Goal: Find specific page/section: Find specific page/section

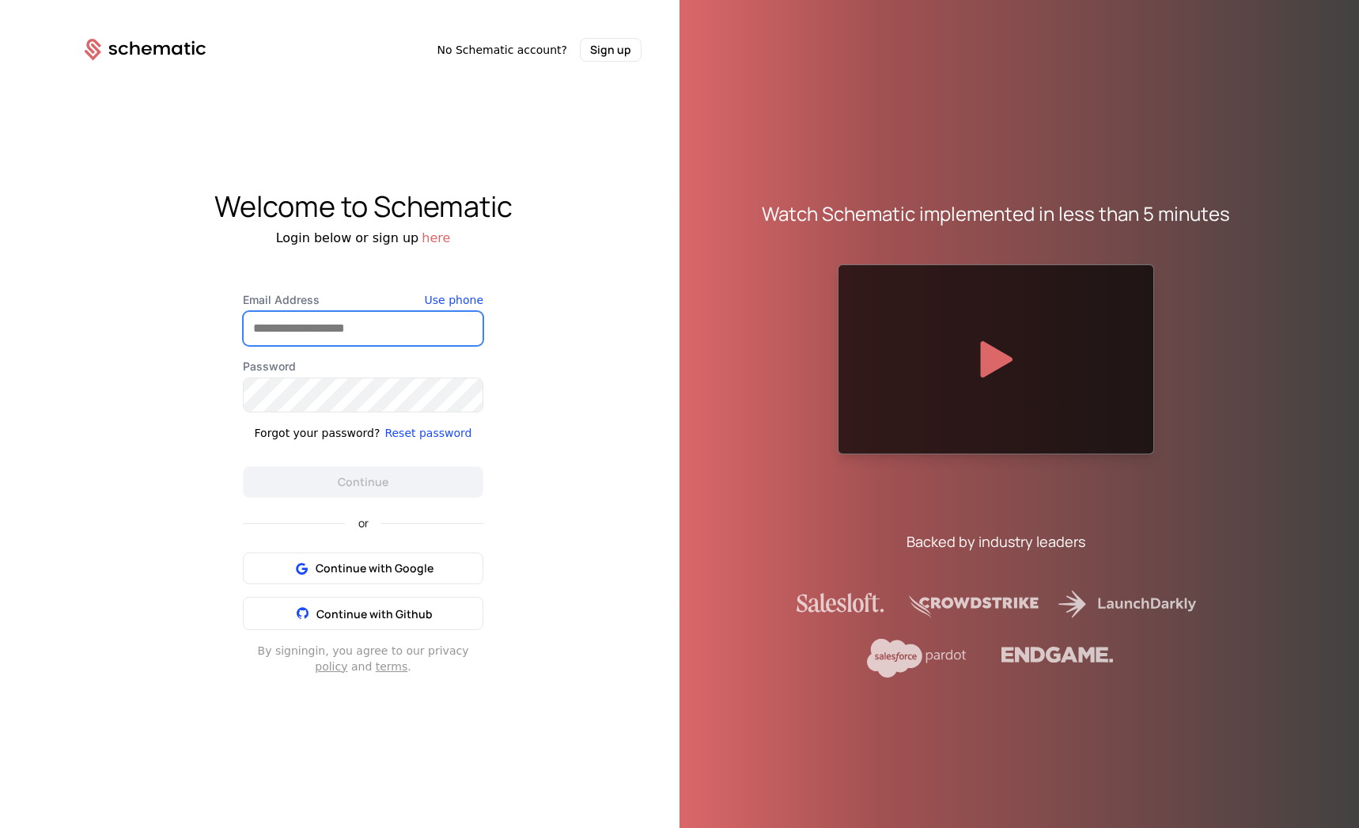
click at [368, 333] on input "Email Address" at bounding box center [363, 328] width 239 height 33
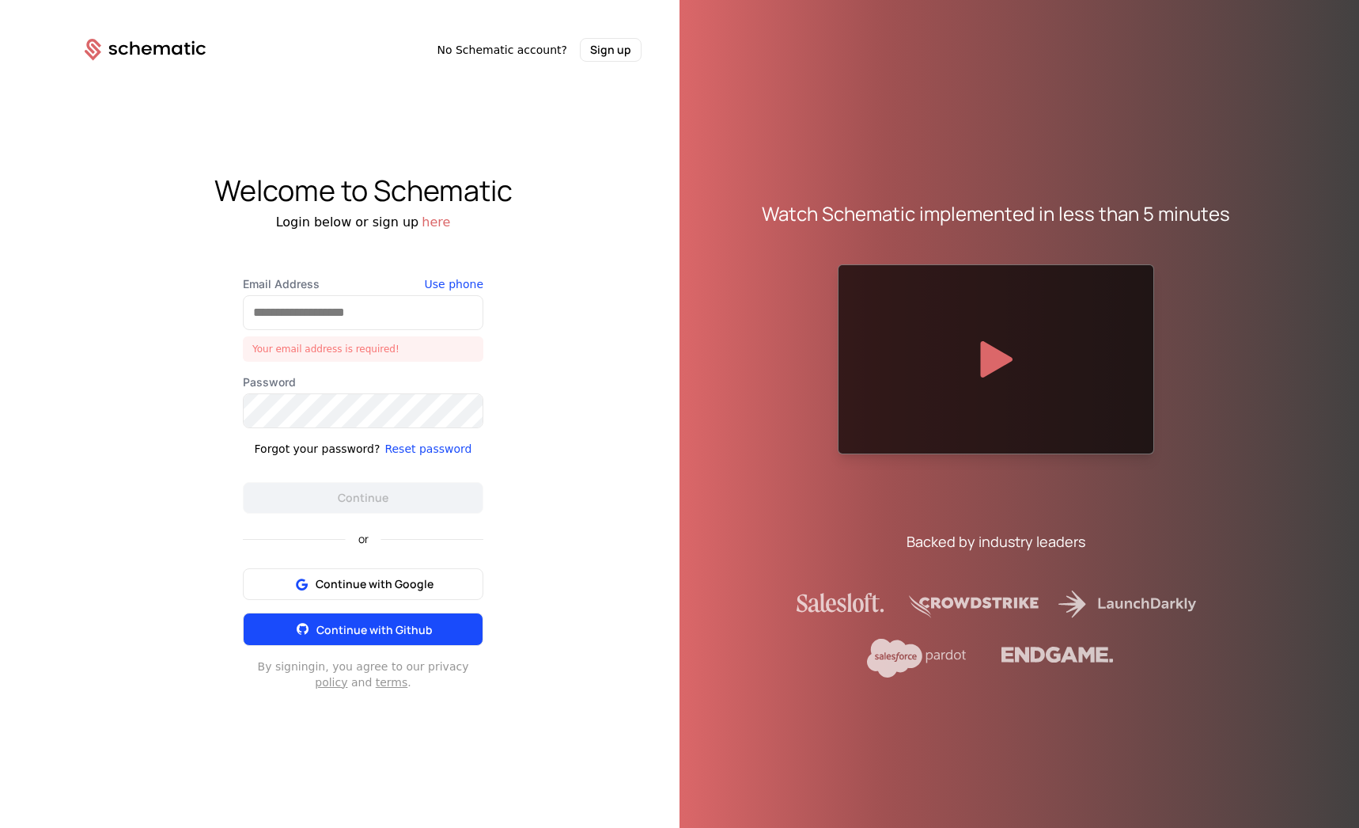
click at [399, 614] on button "Continue with Github" at bounding box center [363, 628] width 241 height 33
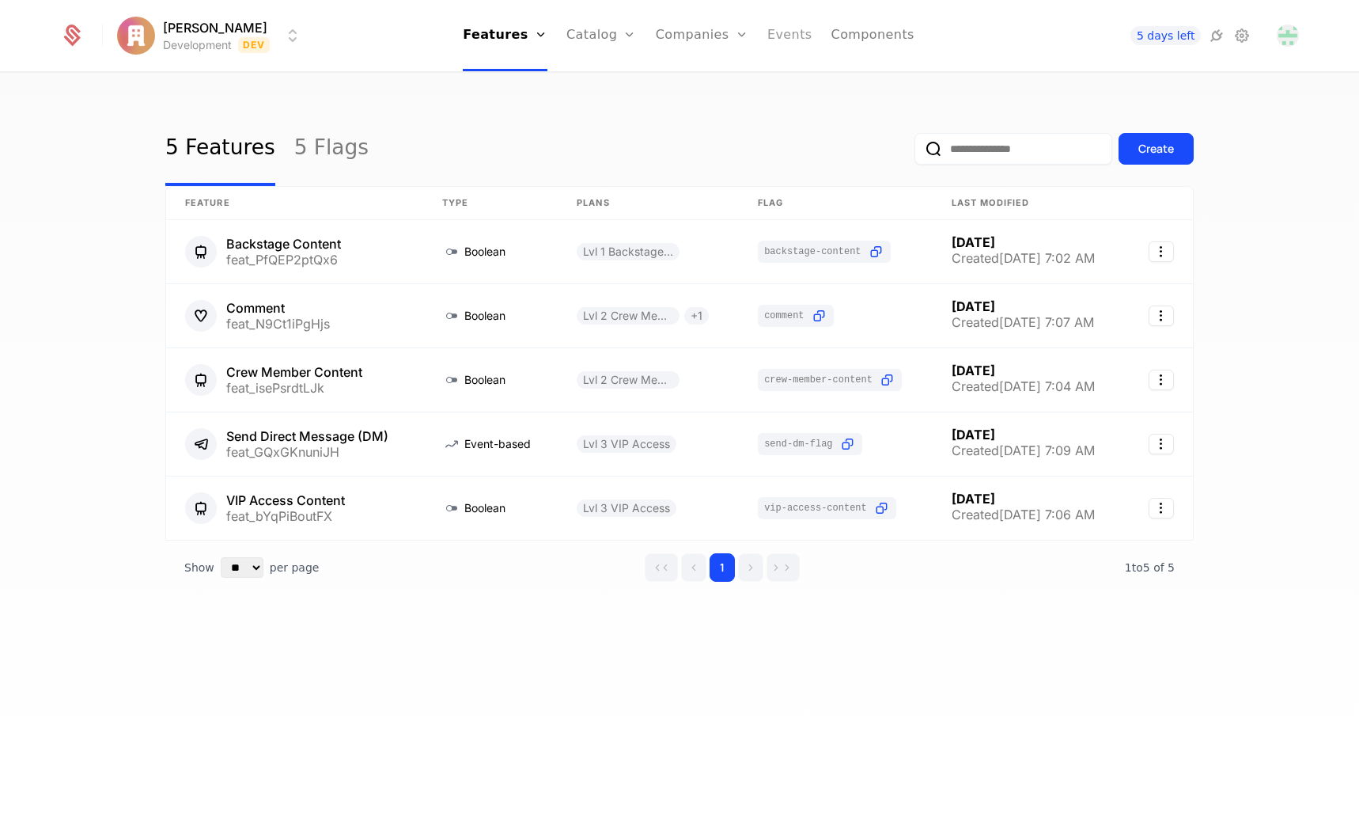
click at [778, 32] on link "Events" at bounding box center [790, 35] width 45 height 71
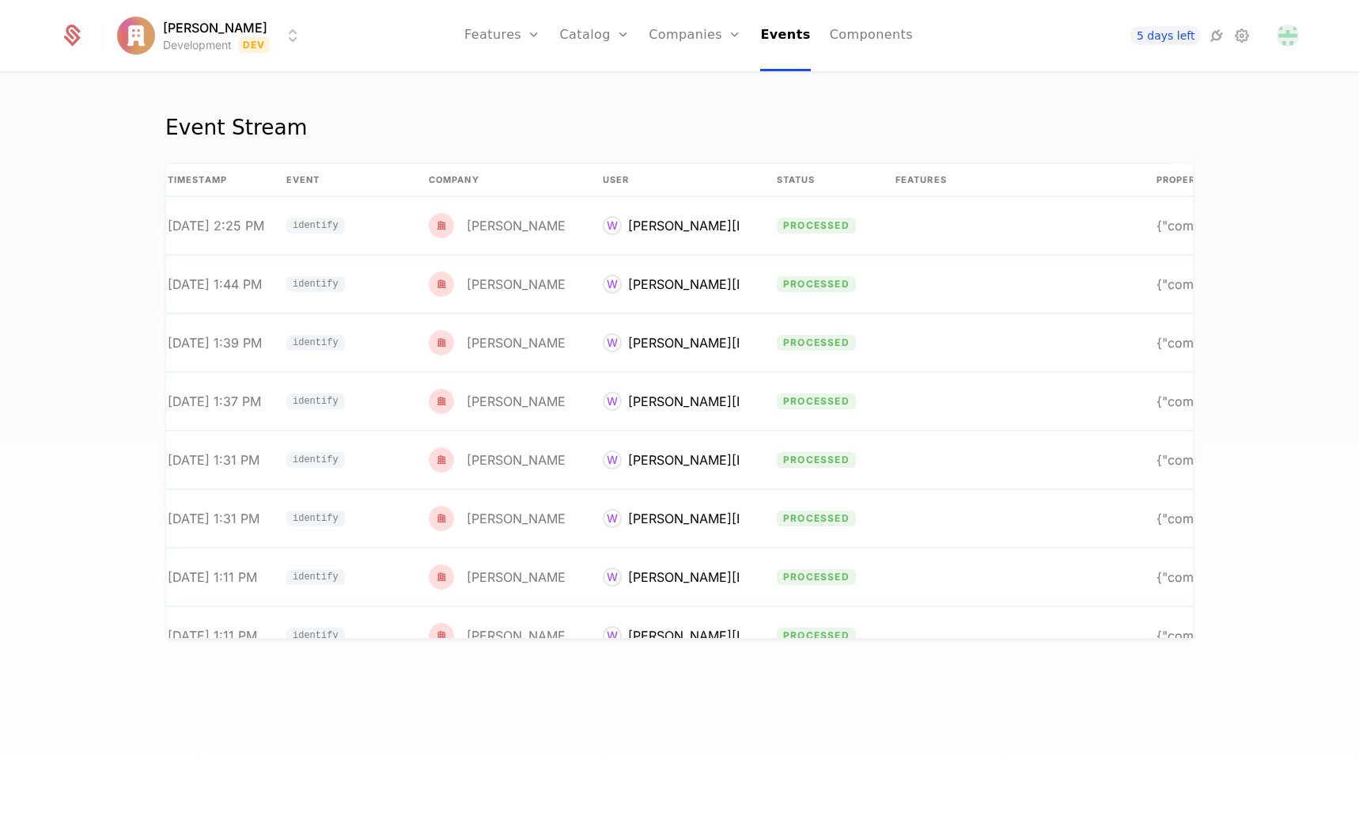
scroll to position [0, 133]
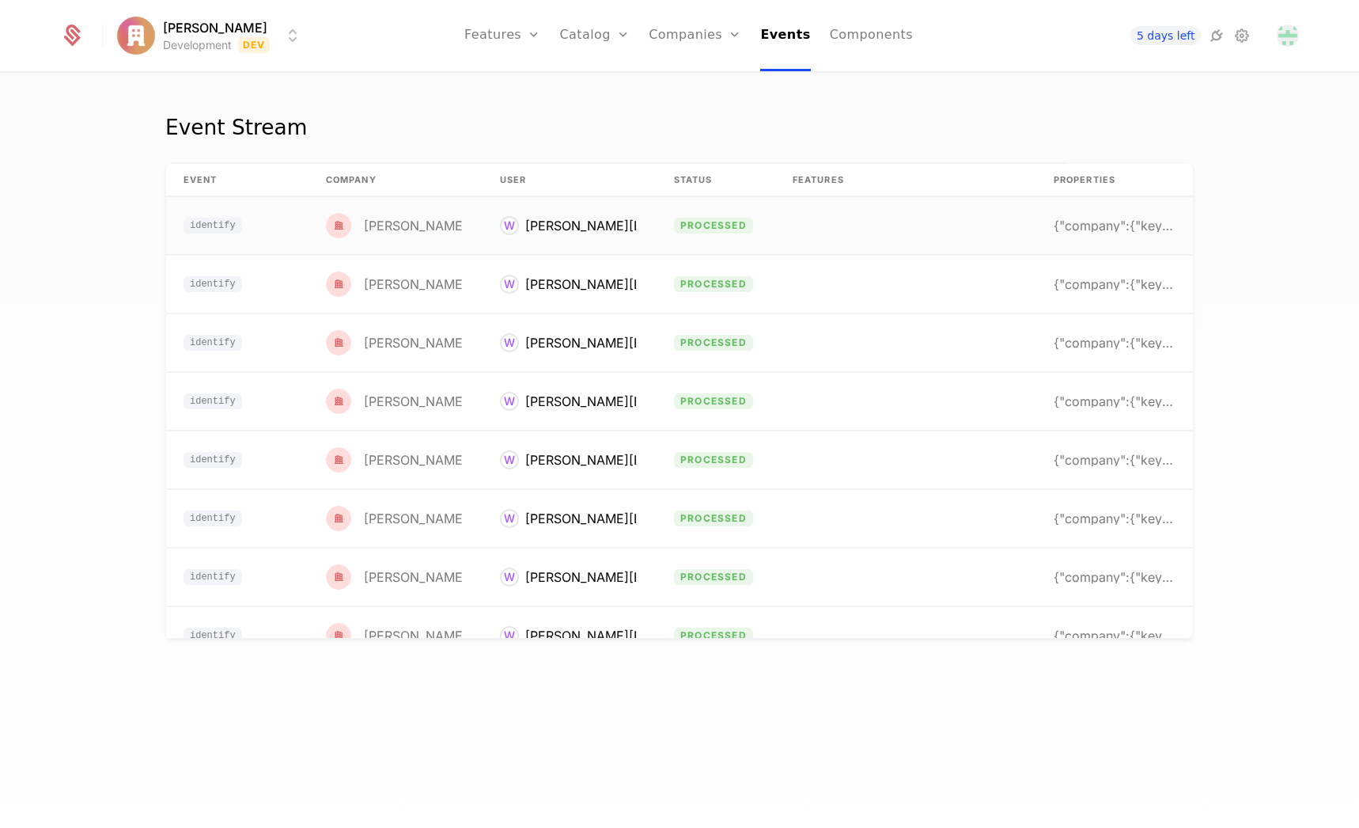
click at [1073, 218] on td "{"company":{"keys":{"id":"user_30yN9M2qKmlEvRRvQ7y" at bounding box center [1114, 226] width 158 height 58
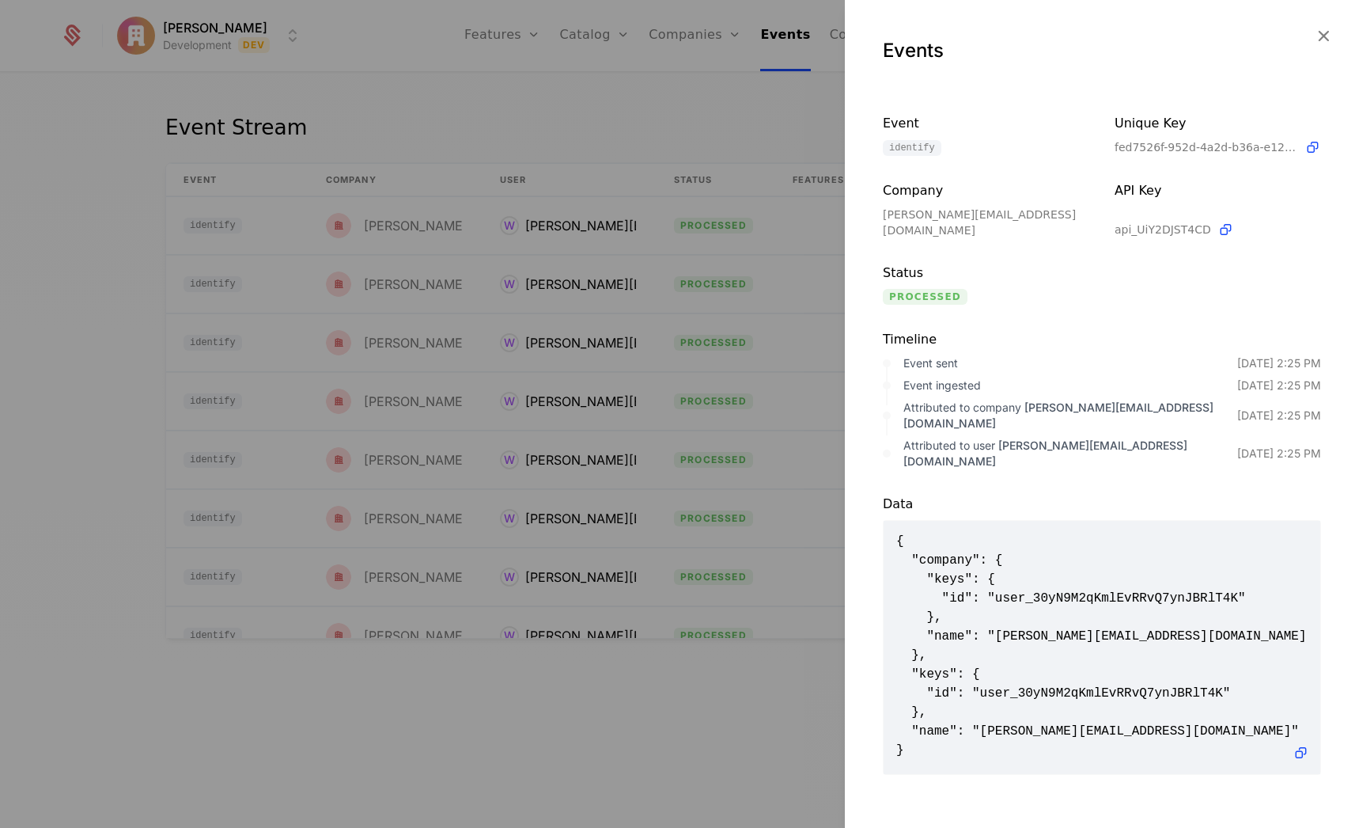
scroll to position [0, 0]
click at [1327, 34] on icon "button" at bounding box center [1323, 35] width 21 height 21
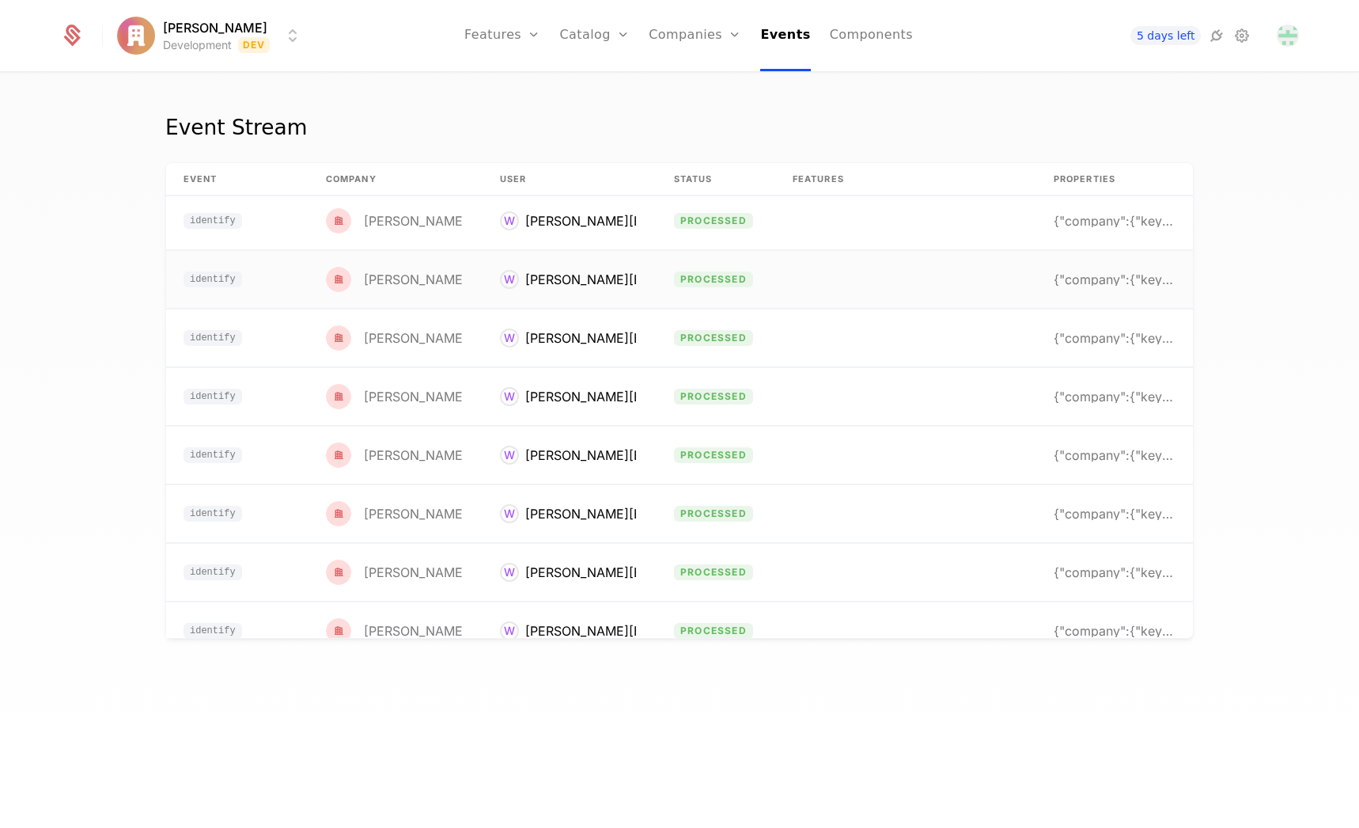
scroll to position [0, 133]
